Goal: Connect with others: Connect with others

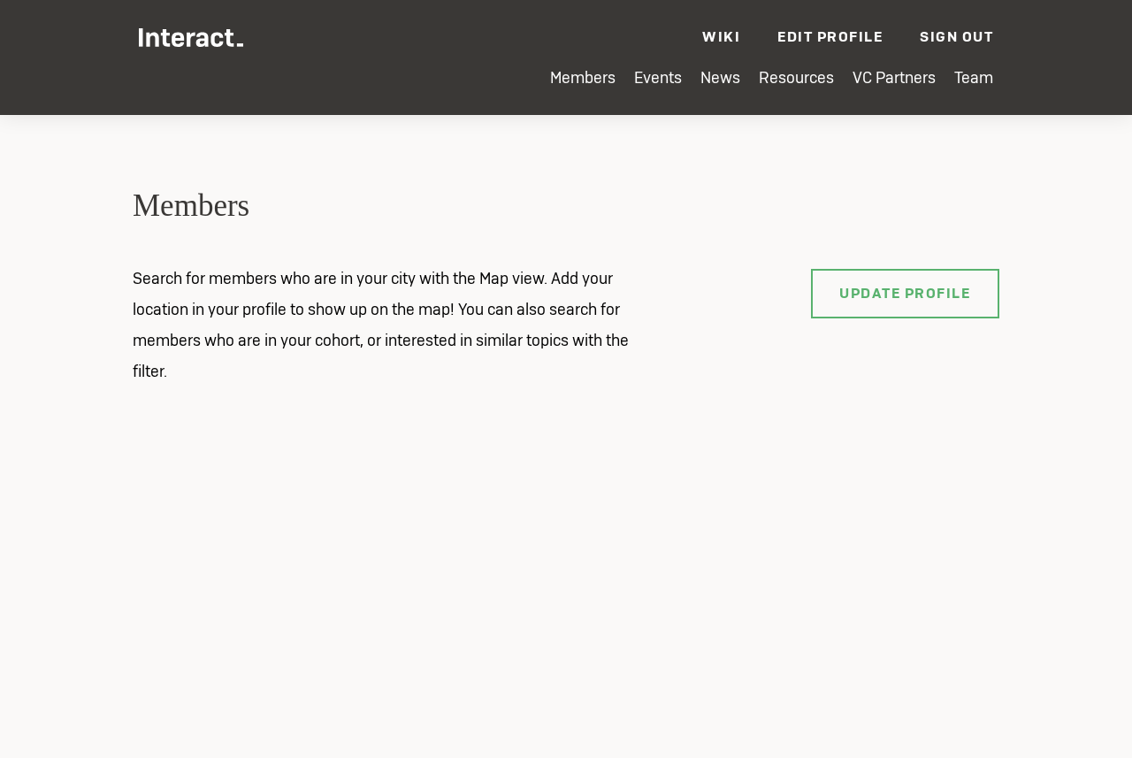
click at [410, 468] on div at bounding box center [566, 601] width 867 height 354
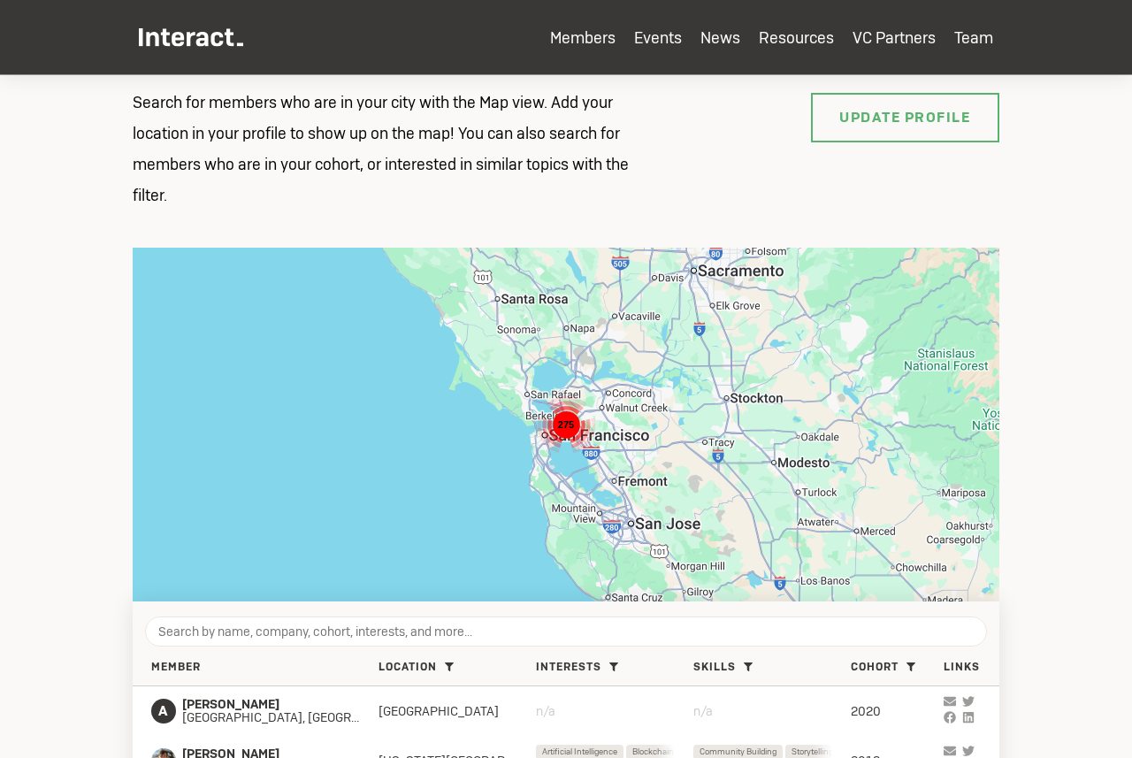
scroll to position [202, 0]
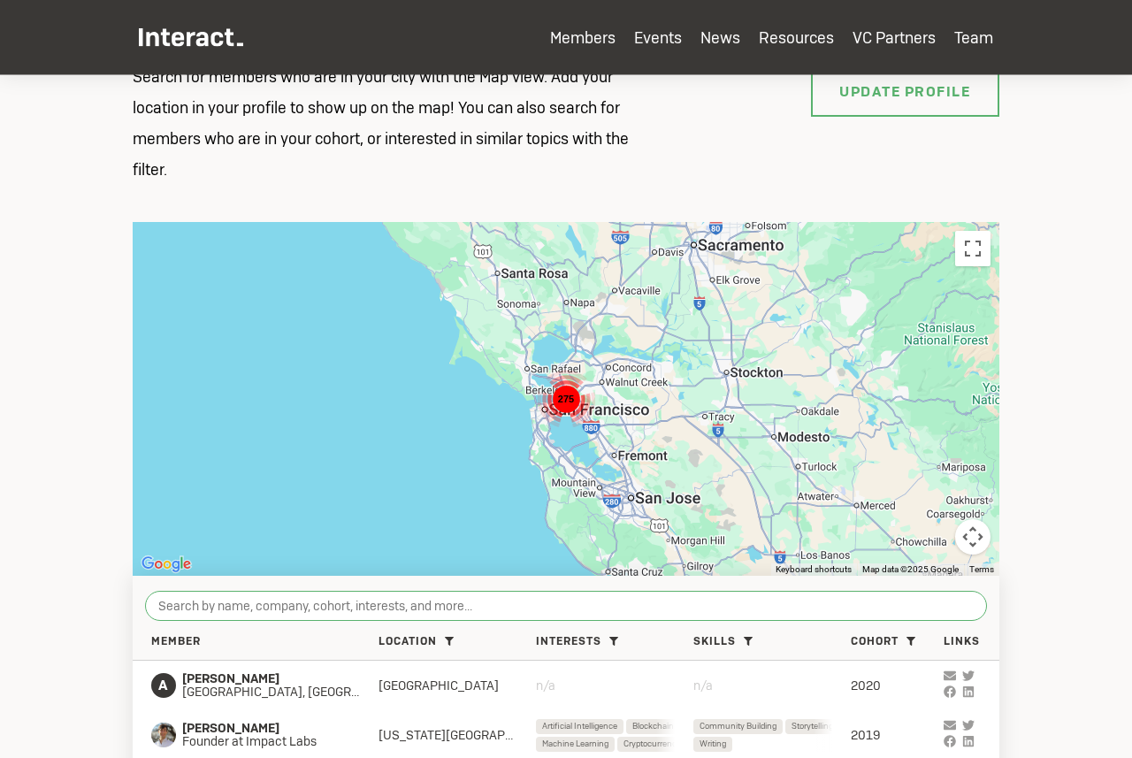
click at [241, 594] on input "search" at bounding box center [566, 606] width 842 height 30
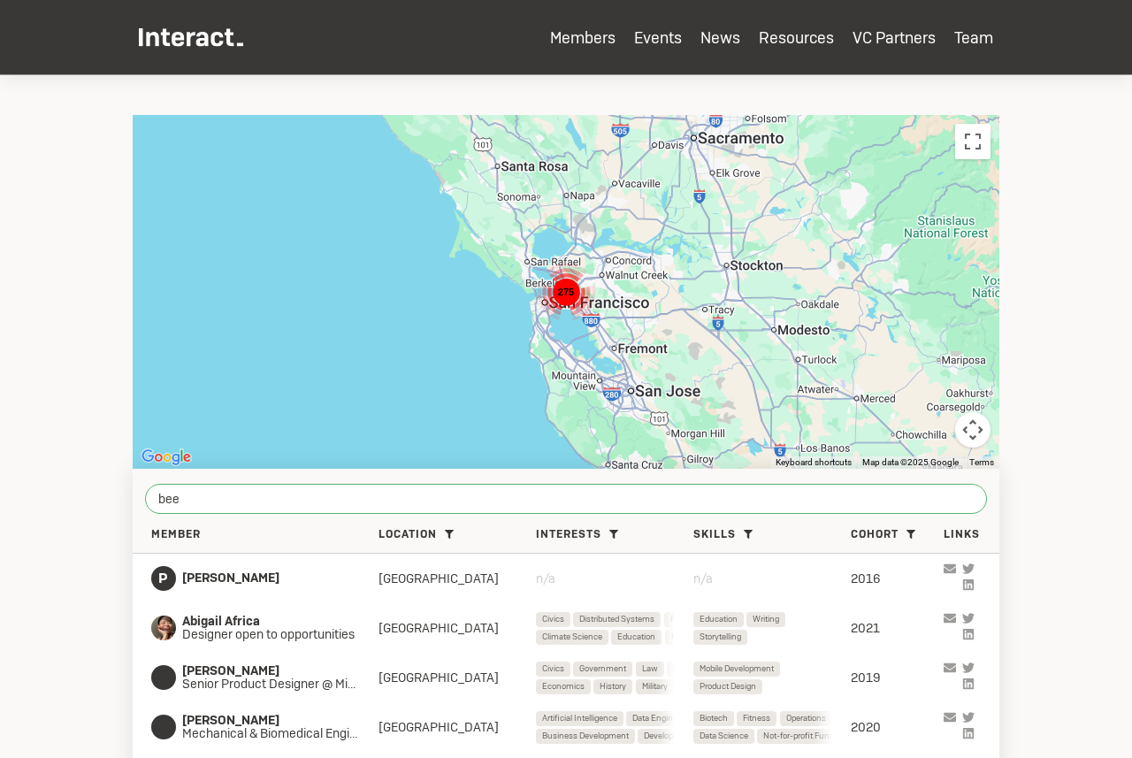
scroll to position [541, 0]
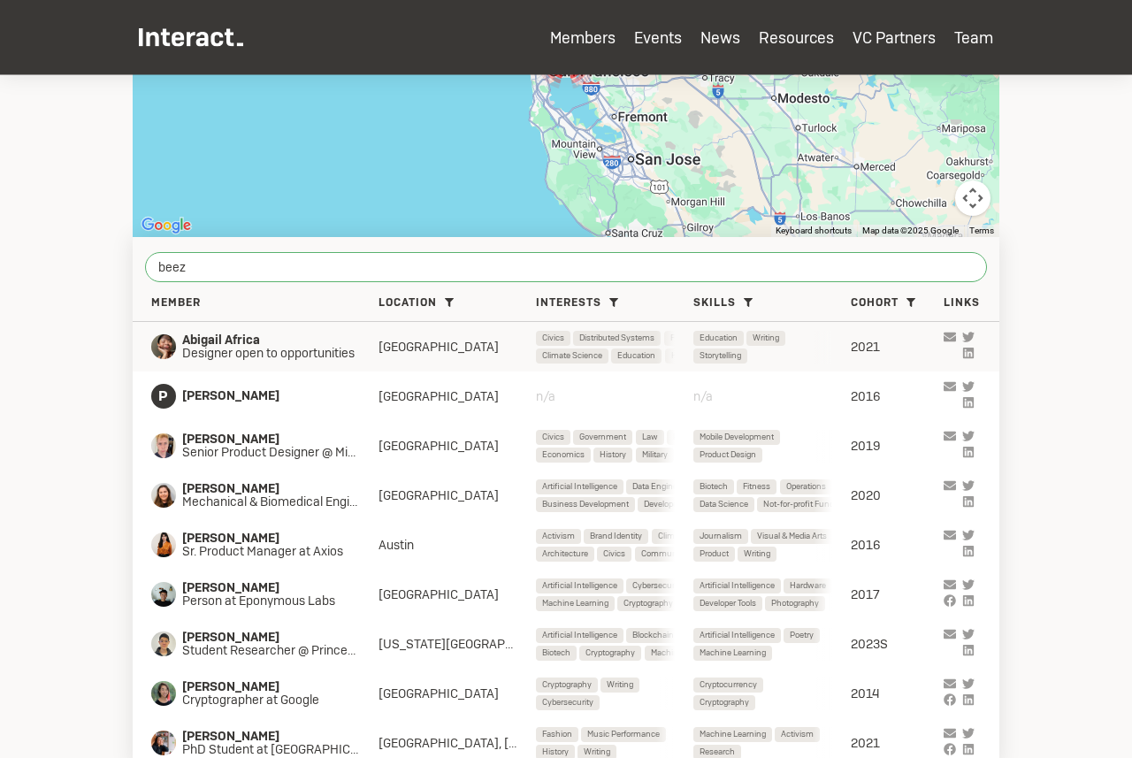
type input "beez"
click at [971, 336] on icon at bounding box center [968, 338] width 12 height 10
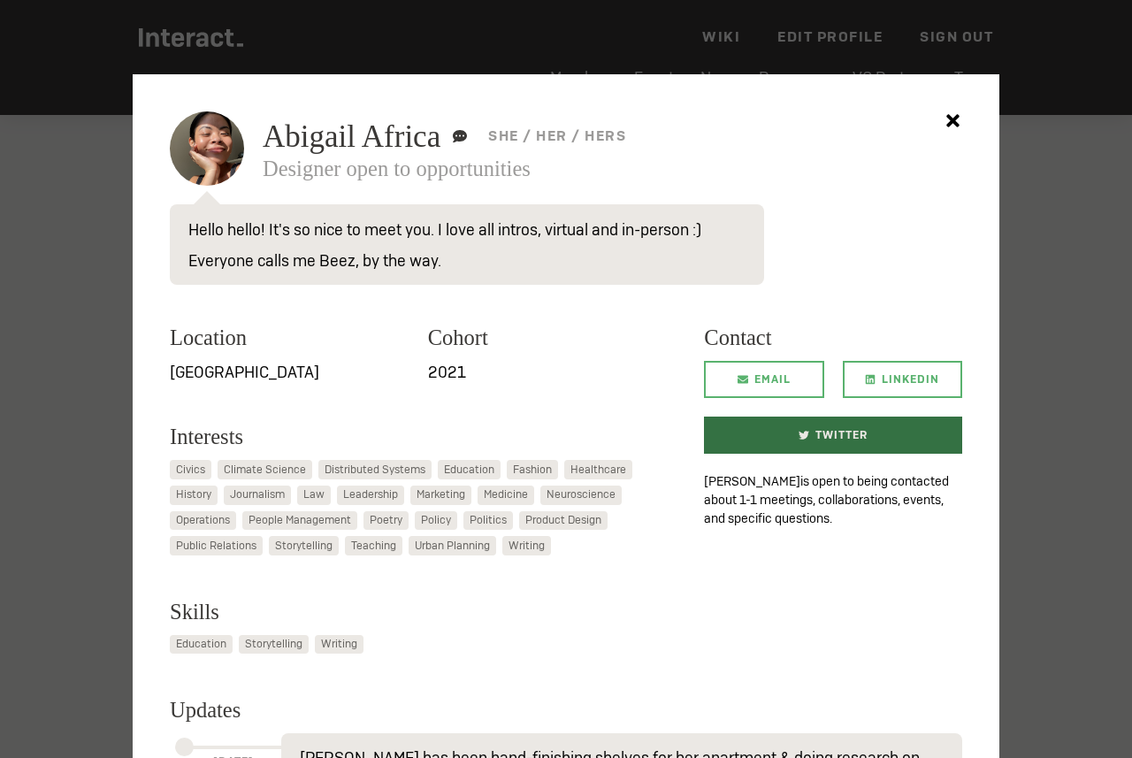
click at [844, 436] on span "Twitter" at bounding box center [842, 435] width 52 height 37
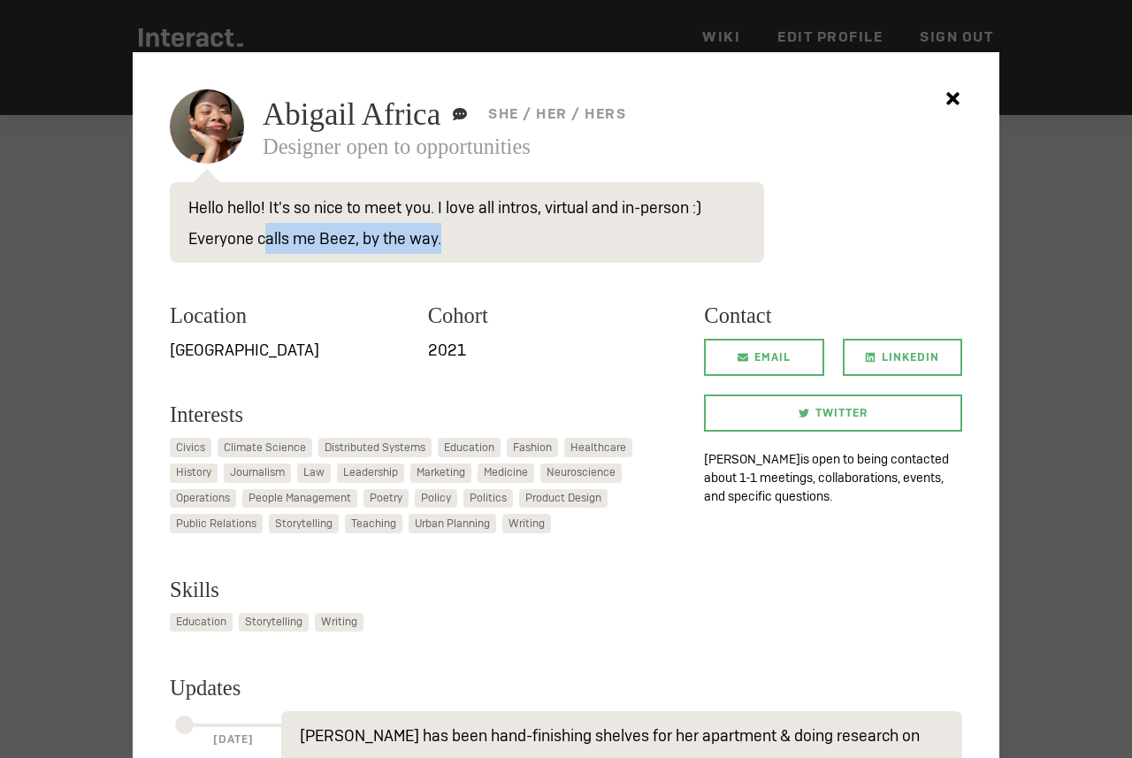
drag, startPoint x: 263, startPoint y: 241, endPoint x: 473, endPoint y: 241, distance: 210.5
click at [473, 241] on p "Hello hello! It's so nice to meet you. I love all intros, virtual and in-person…" at bounding box center [467, 222] width 594 height 81
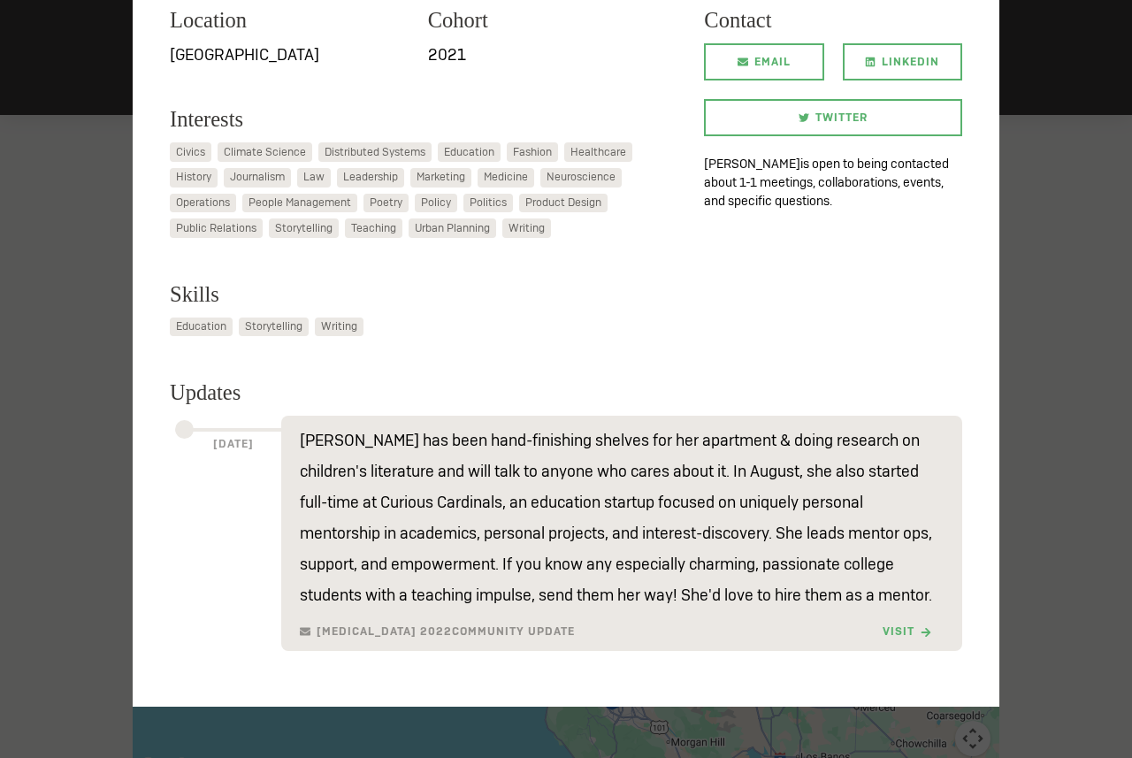
scroll to position [340, 0]
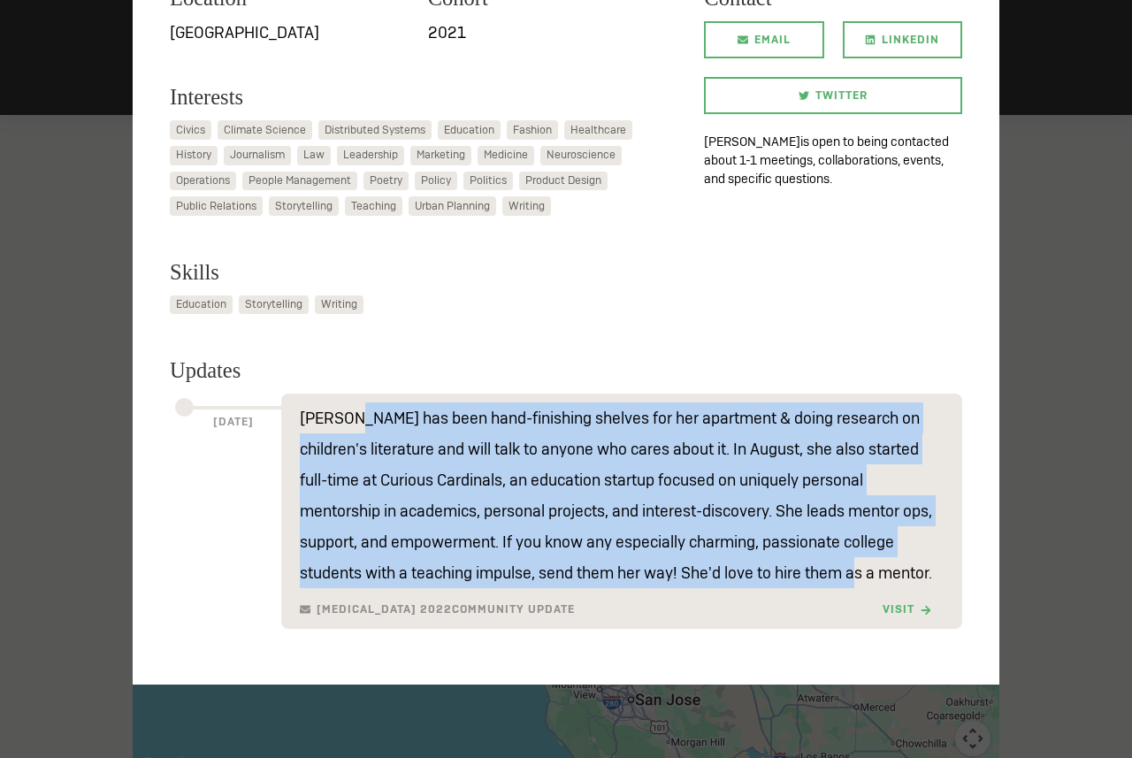
drag, startPoint x: 352, startPoint y: 415, endPoint x: 811, endPoint y: 586, distance: 489.8
click at [811, 586] on p "[PERSON_NAME] has been hand-finishing shelves for her apartment & doing researc…" at bounding box center [622, 496] width 644 height 186
drag, startPoint x: 840, startPoint y: 577, endPoint x: 297, endPoint y: 418, distance: 565.8
click at [297, 418] on div "[PERSON_NAME] has been hand-finishing shelves for her apartment & doing researc…" at bounding box center [621, 511] width 681 height 235
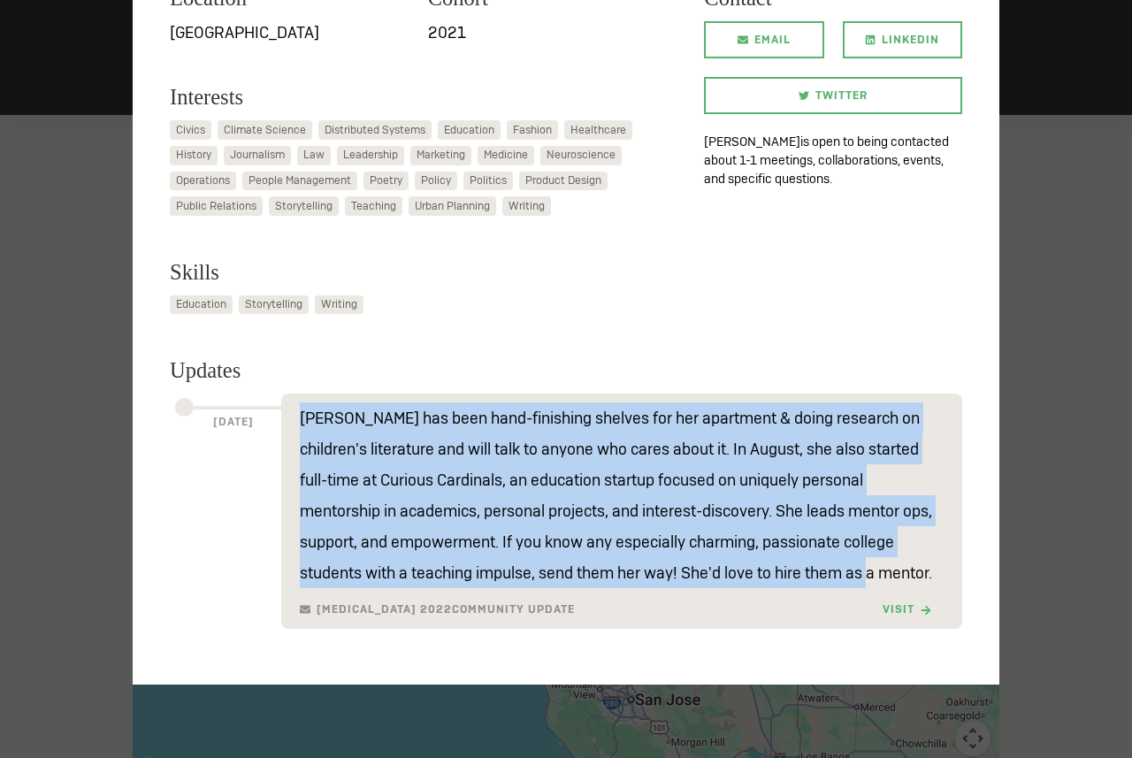
click at [297, 418] on div "[PERSON_NAME] has been hand-finishing shelves for her apartment & doing researc…" at bounding box center [621, 511] width 681 height 235
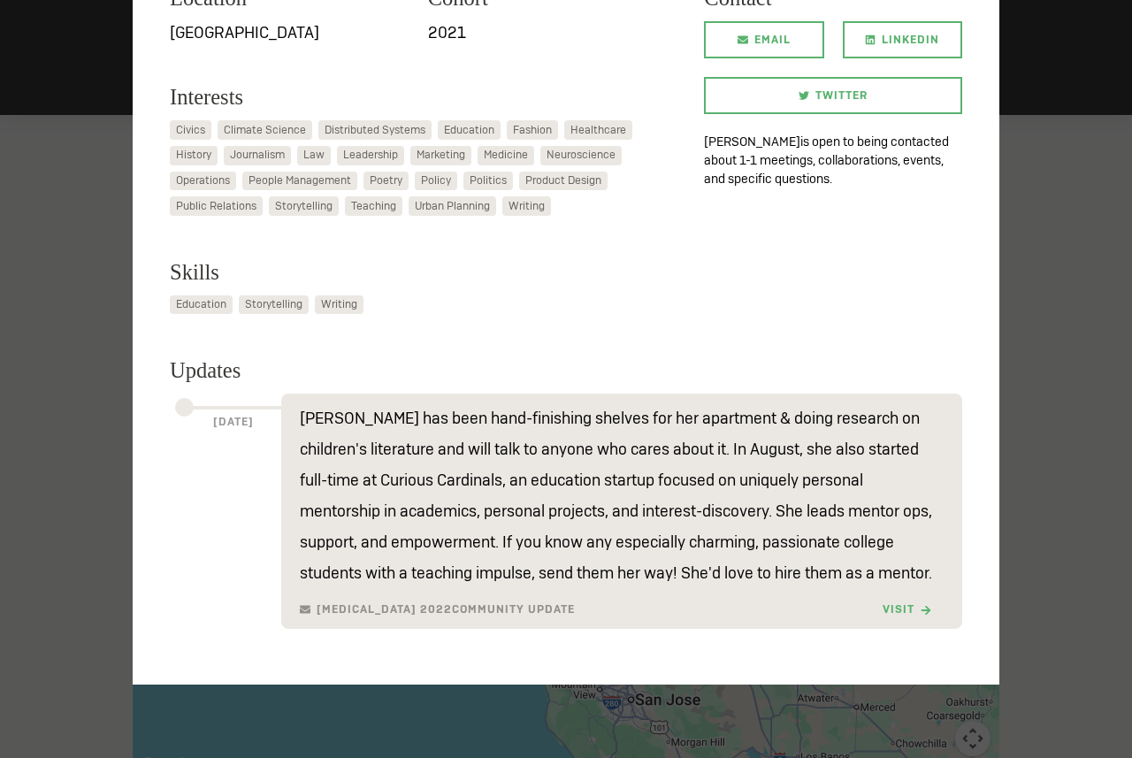
drag, startPoint x: 297, startPoint y: 418, endPoint x: 888, endPoint y: 594, distance: 616.6
click at [888, 594] on div "[PERSON_NAME] has been hand-finishing shelves for her apartment & doing researc…" at bounding box center [621, 511] width 681 height 235
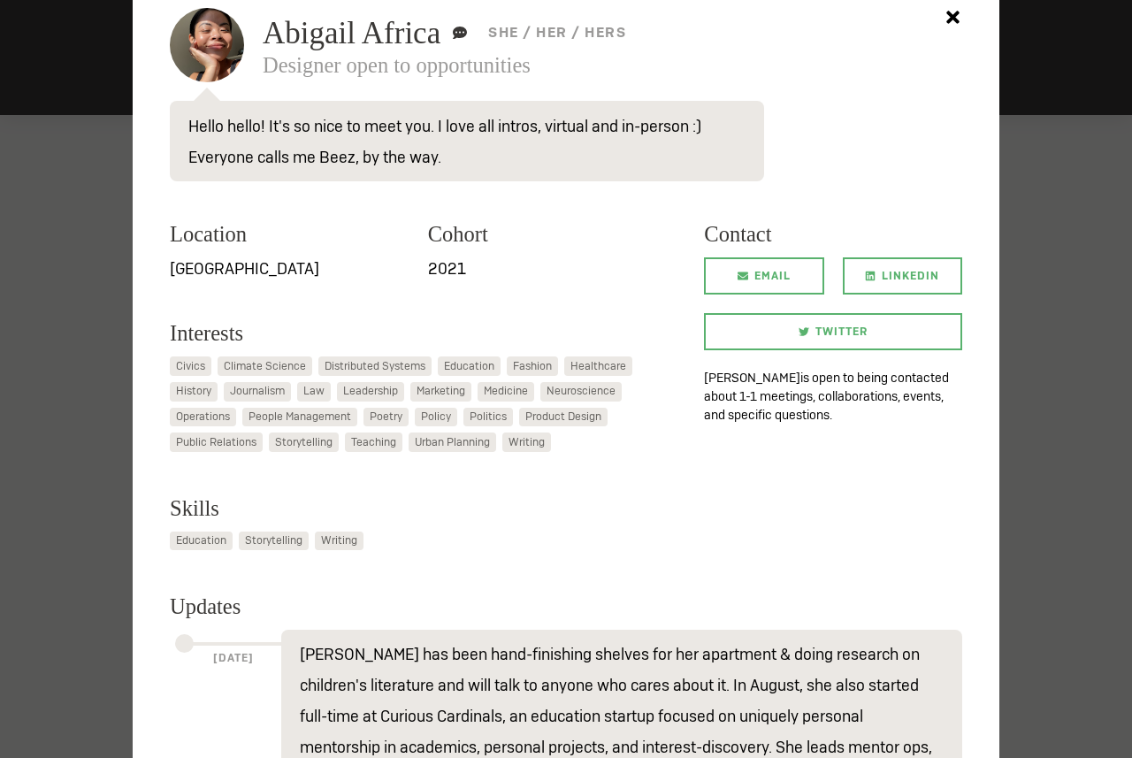
scroll to position [0, 0]
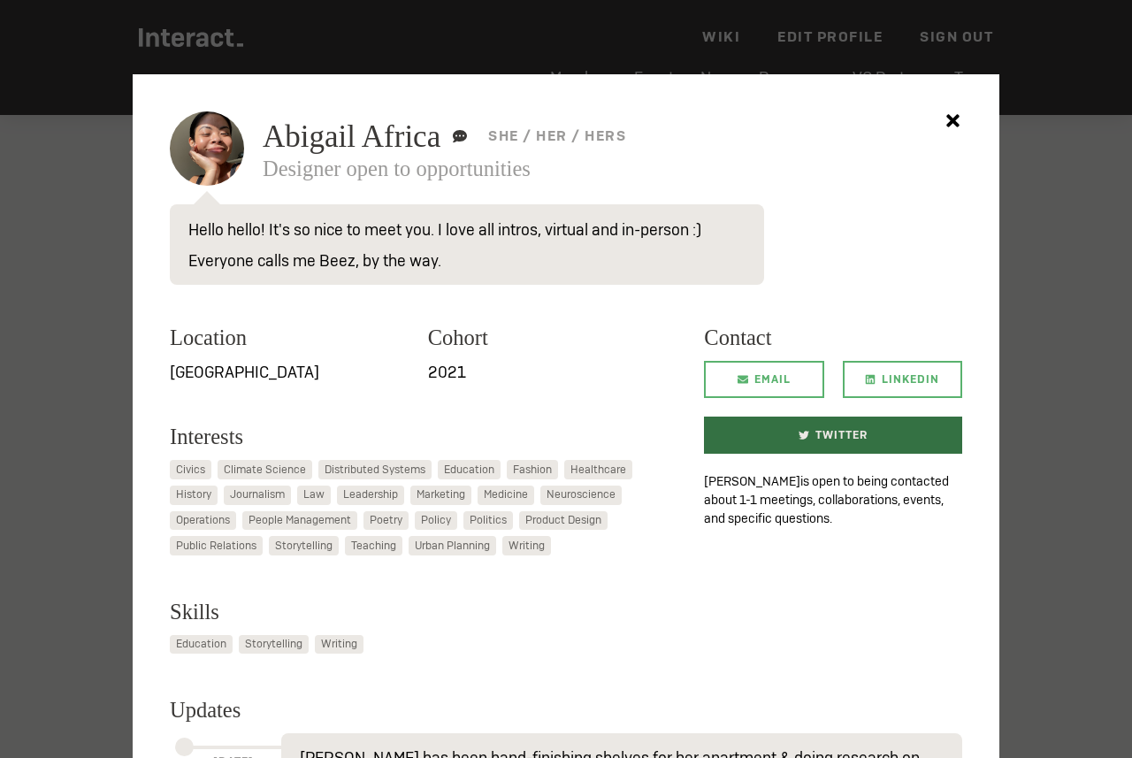
click at [878, 450] on link "Twitter" at bounding box center [833, 435] width 258 height 37
